Goal: Transaction & Acquisition: Purchase product/service

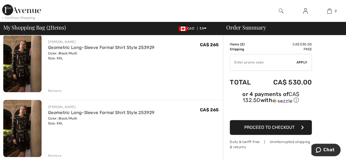
scroll to position [45, 0]
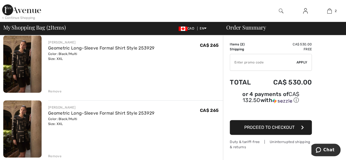
click at [53, 154] on div "Remove" at bounding box center [54, 156] width 13 height 5
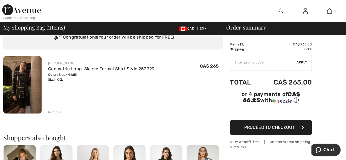
scroll to position [0, 0]
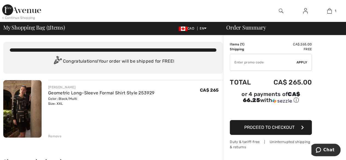
click at [287, 123] on button "Proceed to Checkout" at bounding box center [271, 127] width 82 height 15
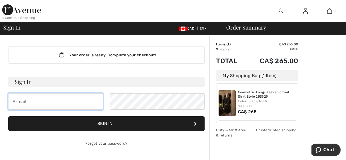
click at [30, 100] on input "email" at bounding box center [55, 101] width 95 height 16
type input "pthoms505@gmail.com"
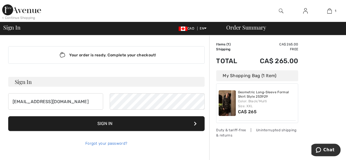
click at [90, 145] on link "Forgot your password?" at bounding box center [106, 143] width 42 height 5
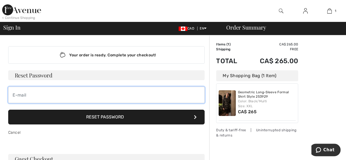
click at [39, 96] on input "email" at bounding box center [106, 95] width 197 height 16
type input "pthoms505@gmail.com"
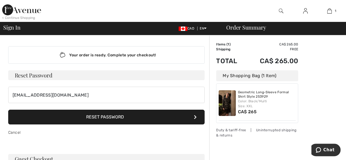
click at [91, 118] on button "Reset Password" at bounding box center [106, 117] width 197 height 15
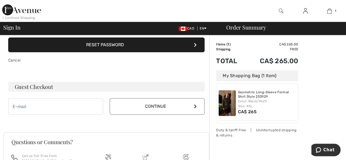
scroll to position [73, 0]
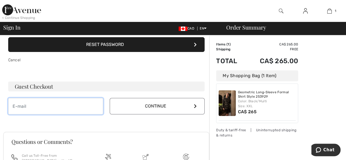
click at [22, 106] on input "email" at bounding box center [55, 106] width 95 height 16
type input "[EMAIL_ADDRESS][DOMAIN_NAME]"
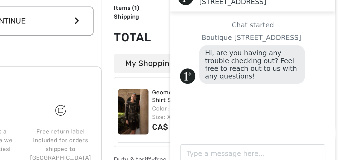
scroll to position [127, 0]
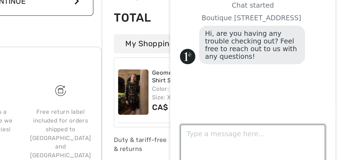
click at [183, 45] on textarea "Type a message here..." at bounding box center [214, 49] width 82 height 21
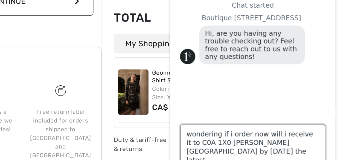
type textarea "wondering if i order now will i receive it to C0A 1X0 Prince Edward Island by O…"
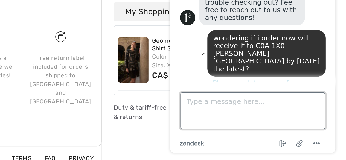
scroll to position [6, 0]
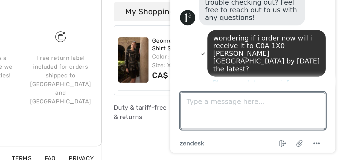
click at [244, 4] on div "Amanda joined the chat" at bounding box center [213, 6] width 83 height 4
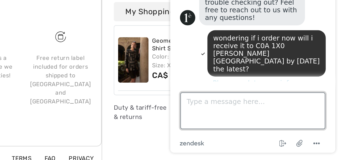
click at [182, 13] on textarea "Type a message here..." at bounding box center [214, 16] width 82 height 21
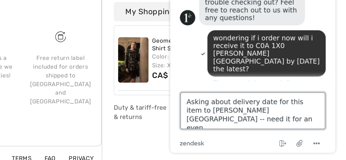
type textarea "Asking about delivery date for this item to Prince Edward Island -- need it for…"
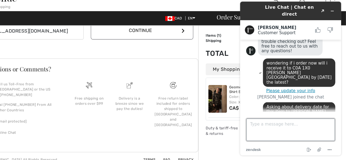
scroll to position [138, 0]
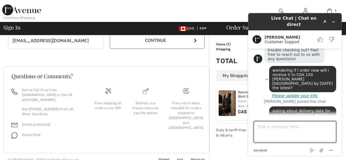
click at [194, 73] on h3 "Questions or Comments?" at bounding box center [106, 75] width 190 height 5
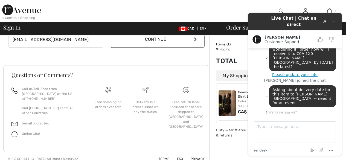
scroll to position [46, 0]
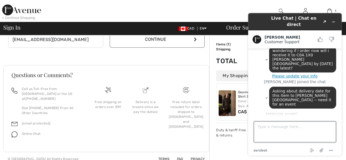
click at [263, 126] on textarea "Type a message here..." at bounding box center [295, 132] width 82 height 21
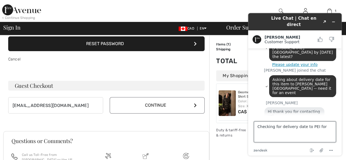
scroll to position [74, 0]
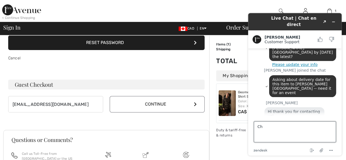
type textarea "C"
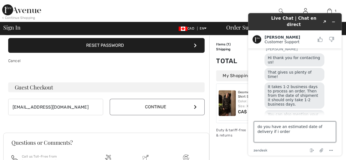
scroll to position [72, 0]
type textarea "d"
type textarea "thank y9ou"
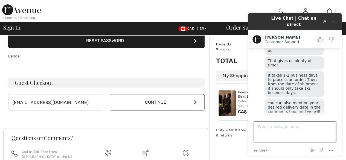
scroll to position [0, 0]
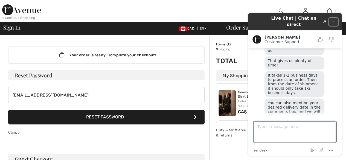
click at [334, 20] on icon "Minimize widget" at bounding box center [334, 22] width 4 height 4
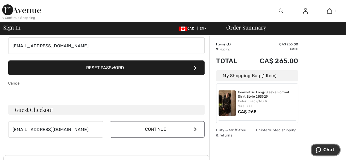
scroll to position [51, 0]
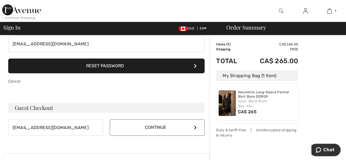
click at [179, 124] on button "Continue" at bounding box center [157, 127] width 95 height 16
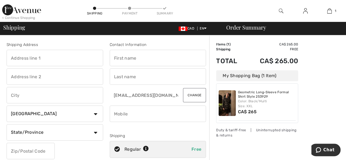
click at [26, 55] on input "text" at bounding box center [55, 58] width 97 height 16
click at [24, 96] on input "text" at bounding box center [55, 95] width 97 height 16
type input "3 Lantern Hill"
type input "North Rustico"
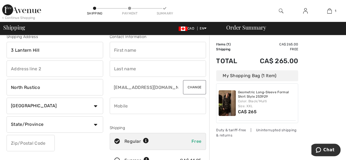
scroll to position [8, 0]
click at [95, 125] on select "State/Province Alberta British Columbia Manitoba New Brunswick Newfoundland and…" at bounding box center [55, 124] width 97 height 16
select select "PE"
click at [7, 116] on select "State/Province Alberta British Columbia Manitoba New Brunswick Newfoundland and…" at bounding box center [55, 124] width 97 height 16
click at [25, 137] on input "text" at bounding box center [31, 143] width 48 height 16
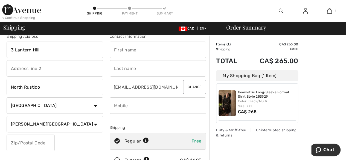
click at [16, 144] on input "text" at bounding box center [31, 143] width 48 height 16
type input "C0A1X0"
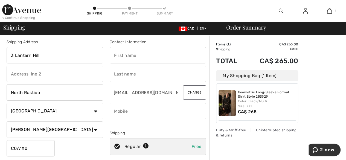
scroll to position [0, 0]
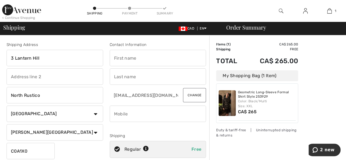
click at [116, 56] on input "text" at bounding box center [158, 58] width 97 height 16
type input "Pat"
select select "US"
select select "NM"
type input "Thomscappello"
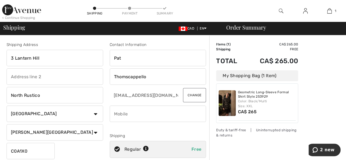
type input "9082293829"
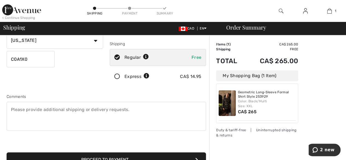
scroll to position [92, 0]
click at [13, 108] on textarea at bounding box center [107, 116] width 200 height 29
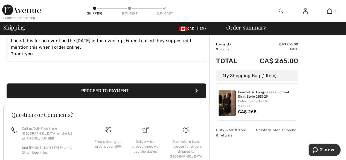
scroll to position [162, 0]
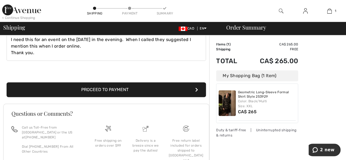
type textarea "I need this for an event on the 30th of October in the evening. When I called t…"
click at [62, 86] on button "Proceed to Payment" at bounding box center [107, 89] width 200 height 15
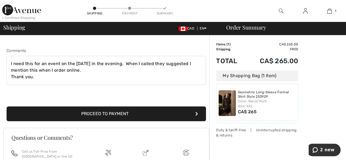
scroll to position [138, 0]
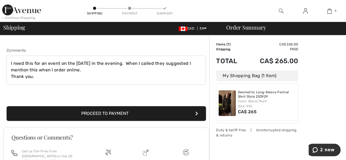
click at [59, 117] on button "Proceed to Payment" at bounding box center [107, 113] width 200 height 15
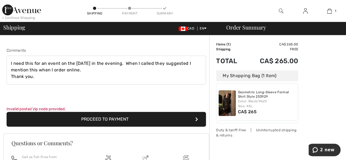
click at [193, 119] on button "Proceed to Payment" at bounding box center [107, 119] width 200 height 15
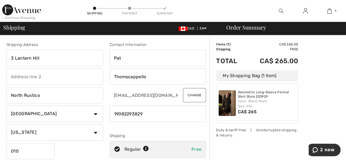
scroll to position [0, 0]
click at [93, 121] on select "Country Canada United States Afghanistan Aland Islands Albania Algeria American…" at bounding box center [55, 114] width 97 height 16
click at [89, 116] on select "Country Canada United States Afghanistan Aland Islands Albania Algeria American…" at bounding box center [55, 114] width 97 height 16
click at [96, 116] on select "Country Canada United States Afghanistan Aland Islands Albania Algeria American…" at bounding box center [55, 114] width 97 height 16
click at [160, 65] on input "Pat" at bounding box center [158, 58] width 97 height 16
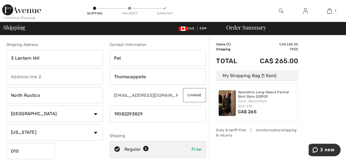
click at [14, 131] on select "State/Province Alabama Alaska American Samoa Arizona Arkansas California Colora…" at bounding box center [55, 132] width 97 height 16
click at [110, 15] on div "Shipping Payment Summary" at bounding box center [130, 11] width 87 height 22
click at [95, 116] on select "Country Canada United States Afghanistan Aland Islands Albania Algeria American…" at bounding box center [55, 114] width 97 height 16
click at [44, 113] on select "Country Canada United States Afghanistan Aland Islands Albania Algeria American…" at bounding box center [55, 114] width 97 height 16
click at [95, 113] on select "Country Canada United States Afghanistan Aland Islands Albania Algeria American…" at bounding box center [55, 114] width 97 height 16
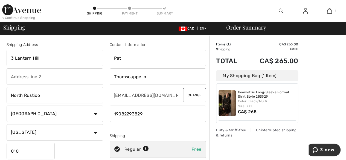
click at [32, 149] on input "010" at bounding box center [31, 151] width 48 height 16
type input "0"
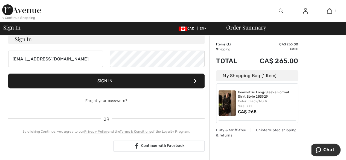
scroll to position [44, 0]
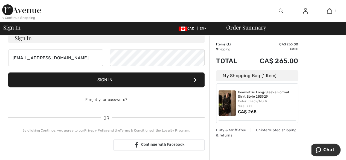
click at [322, 94] on div "Order Summary Details Items ( 1 ) CA$ 265.00 Promo code CA$ 0.00 Shipping Free …" at bounding box center [277, 153] width 137 height 323
click at [319, 83] on div "Order Summary Details Items ( 1 ) CA$ 265.00 Promo code CA$ 0.00 Shipping Free …" at bounding box center [277, 153] width 137 height 323
click at [315, 90] on div "Order Summary Details Items ( 1 ) CA$ 265.00 Promo code CA$ 0.00 Shipping Free …" at bounding box center [277, 153] width 137 height 323
click at [325, 100] on div "Order Summary Details Items ( 1 ) CA$ 265.00 Promo code CA$ 0.00 Shipping Free …" at bounding box center [277, 153] width 137 height 323
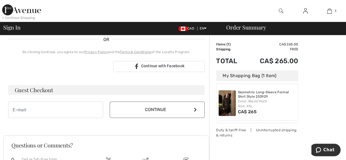
scroll to position [122, 0]
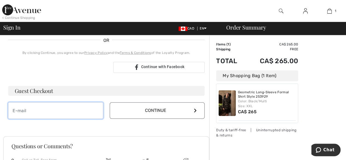
click at [42, 111] on input "email" at bounding box center [55, 110] width 95 height 16
type input "pthoms505@gmail.com"
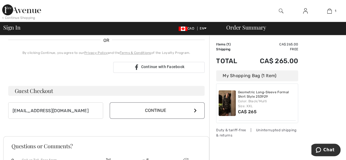
click at [158, 111] on button "Continue" at bounding box center [157, 110] width 95 height 16
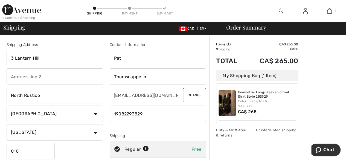
drag, startPoint x: 90, startPoint y: 58, endPoint x: 0, endPoint y: 88, distance: 95.1
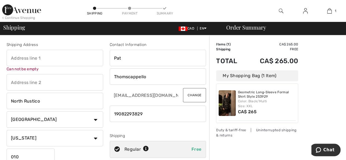
drag, startPoint x: 41, startPoint y: 80, endPoint x: 8, endPoint y: 100, distance: 38.9
click at [8, 100] on div "Shipping Address Can not be empty North Rustico Country Canada United States Af…" at bounding box center [54, 110] width 103 height 137
drag, startPoint x: 58, startPoint y: 118, endPoint x: 0, endPoint y: 114, distance: 58.4
click at [166, 41] on div "Shipping Address Can not be empty North Rustico Country Canada United States Af…" at bounding box center [106, 147] width 206 height 237
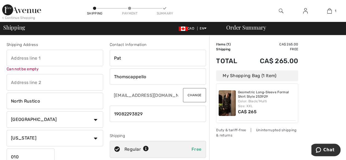
drag, startPoint x: 47, startPoint y: 102, endPoint x: 0, endPoint y: 102, distance: 47.1
type input "\"
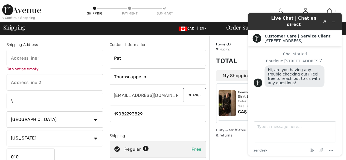
click at [95, 138] on select "State/Province Alabama Alaska American Samoa Arizona Arkansas California Colora…" at bounding box center [55, 138] width 97 height 16
click at [101, 131] on select "State/Province Alabama Alaska American Samoa Arizona Arkansas California Colora…" at bounding box center [55, 138] width 97 height 16
click at [56, 85] on input "text" at bounding box center [55, 82] width 97 height 16
click at [55, 85] on input "text" at bounding box center [55, 82] width 97 height 16
click at [48, 59] on input "text" at bounding box center [55, 58] width 97 height 16
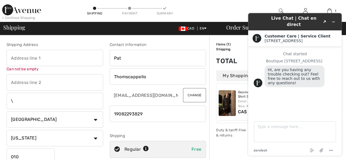
drag, startPoint x: 47, startPoint y: 58, endPoint x: 3, endPoint y: 57, distance: 44.1
type input "3 Lantern Hill"
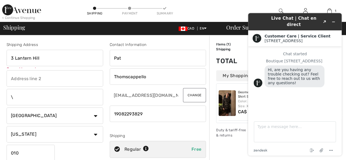
click at [55, 122] on select "Country Canada United States Afghanistan Aland Islands Albania Algeria American…" at bounding box center [55, 116] width 97 height 16
select select "CA"
click at [7, 106] on select "Country Canada United States Afghanistan Aland Islands Albania Algeria American…" at bounding box center [55, 114] width 97 height 16
click at [19, 97] on input "\" at bounding box center [55, 95] width 97 height 16
click at [19, 97] on input "text" at bounding box center [55, 95] width 97 height 16
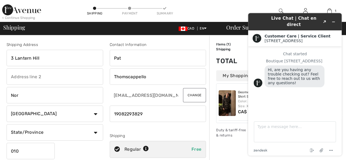
type input "North Rustico"
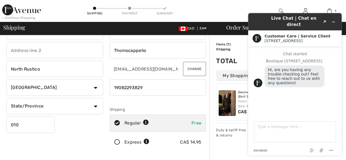
scroll to position [27, 0]
click at [93, 105] on select "State/Province Alberta British Columbia Manitoba New Brunswick Newfoundland and…" at bounding box center [55, 105] width 97 height 16
select select "PE"
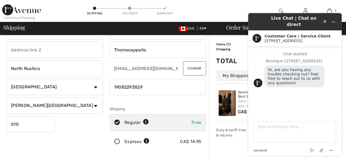
click at [7, 97] on select "State/Province Alberta British Columbia Manitoba New Brunswick Newfoundland and…" at bounding box center [55, 105] width 97 height 16
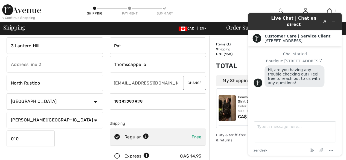
scroll to position [12, 0]
click at [29, 137] on input "010" at bounding box center [31, 139] width 48 height 16
type input "0"
type input "C0A1X0"
click at [336, 18] on button "Minimize widget" at bounding box center [333, 22] width 9 height 8
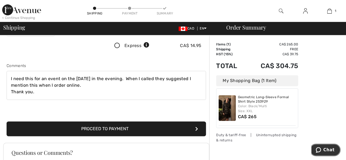
scroll to position [128, 0]
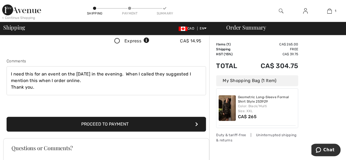
click at [88, 123] on button "Proceed to Payment" at bounding box center [107, 124] width 200 height 15
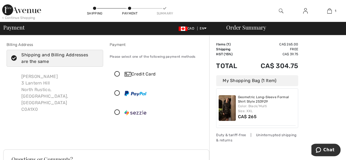
click at [23, 75] on div "[PERSON_NAME] [STREET_ADDRESS]" at bounding box center [60, 93] width 86 height 48
click at [71, 77] on div "[PERSON_NAME] [STREET_ADDRESS]" at bounding box center [60, 93] width 86 height 48
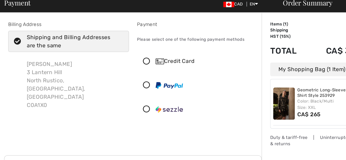
drag, startPoint x: 68, startPoint y: 77, endPoint x: 60, endPoint y: 97, distance: 21.4
click at [60, 97] on div "[PERSON_NAME] [STREET_ADDRESS]" at bounding box center [60, 93] width 86 height 48
click at [13, 58] on icon at bounding box center [14, 59] width 15 height 6
click at [95, 58] on input "Shipping and Billing Addresses are the same" at bounding box center [97, 58] width 4 height 16
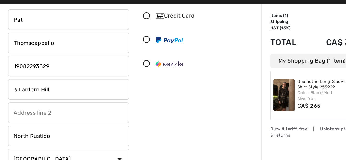
scroll to position [30, 0]
click at [48, 104] on input "3 Lantern Hill" at bounding box center [55, 103] width 97 height 16
checkbox input "false"
type input "3"
type input "[STREET_ADDRESS][PERSON_NAME]"
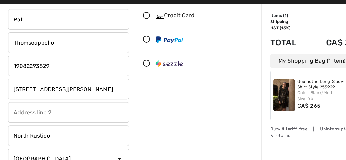
select select "US"
select select "NM"
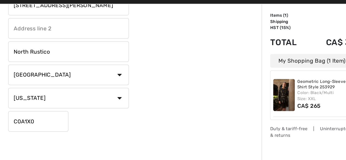
scroll to position [97, 0]
click at [38, 130] on input "C0A1X0" at bounding box center [31, 128] width 48 height 16
type input "C"
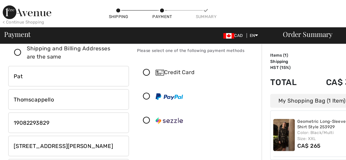
scroll to position [16, 0]
type input "87540"
click at [115, 57] on icon at bounding box center [117, 59] width 15 height 6
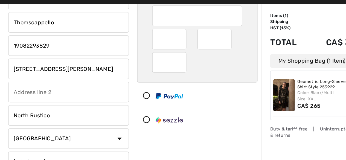
scroll to position [50, 0]
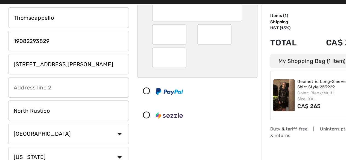
click at [57, 118] on input "North Rustico" at bounding box center [55, 120] width 97 height 16
type input "N"
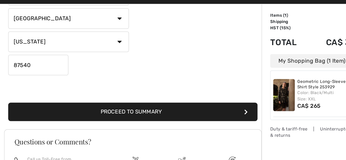
scroll to position [142, 0]
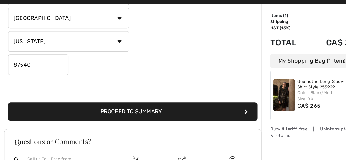
type input "Lamy"
click at [94, 122] on button "Proceed to Summary" at bounding box center [107, 121] width 200 height 15
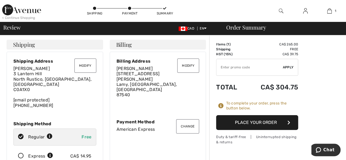
click at [264, 124] on button "Place Your Order" at bounding box center [257, 122] width 82 height 15
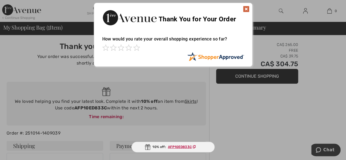
click at [127, 47] on span at bounding box center [128, 47] width 7 height 7
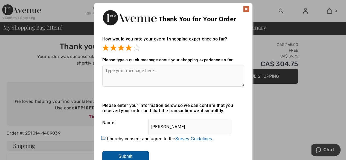
click at [113, 72] on textarea at bounding box center [173, 76] width 142 height 22
click at [38, 159] on div "Sorry! Something went wrong. Close Thank You for Your Order How would you rate …" at bounding box center [173, 90] width 346 height 180
click at [113, 81] on textarea at bounding box center [173, 76] width 142 height 22
click at [118, 72] on textarea at bounding box center [173, 76] width 142 height 22
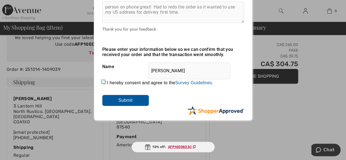
scroll to position [65, 0]
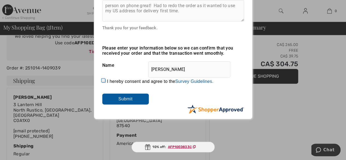
type textarea "person on phone great! Had to redo the order as it wanted to use my US address …"
click at [98, 80] on div "How would you rate your overall shopping experience so far? It appears from you…" at bounding box center [173, 40] width 158 height 148
click at [122, 101] on input "Submit" at bounding box center [125, 99] width 47 height 11
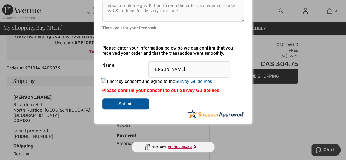
click at [103, 83] on input "I hereby consent and agree to the By submitting a review, you grant permission …" at bounding box center [104, 81] width 4 height 4
checkbox input "true"
click at [120, 105] on input "Submit" at bounding box center [125, 104] width 47 height 11
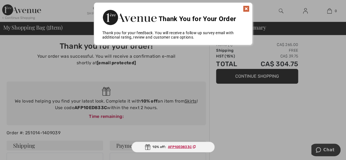
scroll to position [0, 0]
click at [249, 9] on img at bounding box center [246, 9] width 7 height 7
